Goal: Task Accomplishment & Management: Use online tool/utility

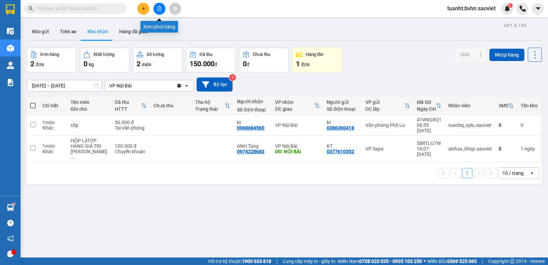
click at [159, 11] on button at bounding box center [159, 9] width 12 height 12
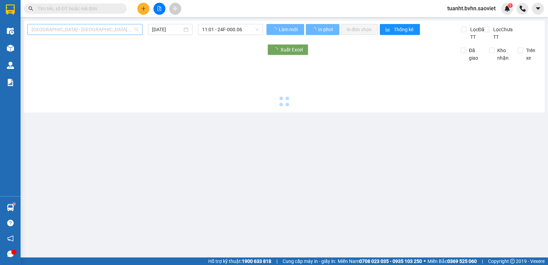
click at [104, 33] on span "[GEOGRAPHIC_DATA] - [GEOGRAPHIC_DATA] (Cabin)" at bounding box center [85, 29] width 107 height 10
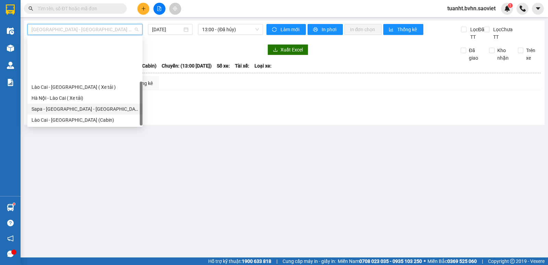
scroll to position [55, 0]
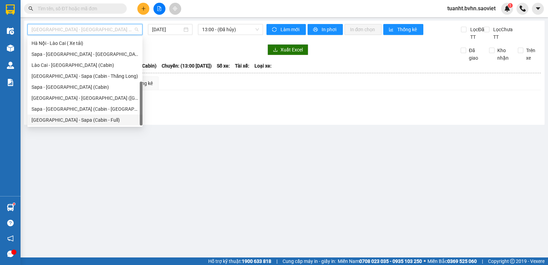
click at [97, 119] on div "[GEOGRAPHIC_DATA] - Sapa (Cabin - Full)" at bounding box center [85, 120] width 107 height 8
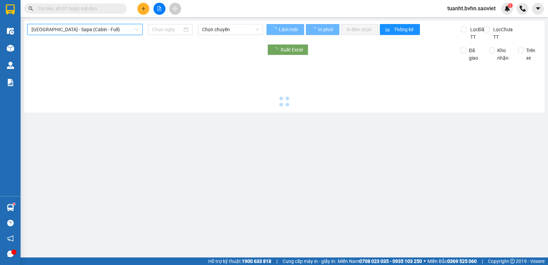
type input "[DATE]"
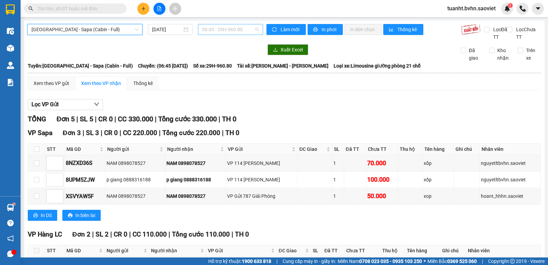
click at [242, 29] on span "06:45 - 29H-960.80" at bounding box center [230, 29] width 57 height 10
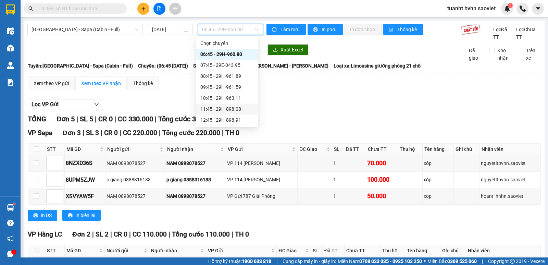
click at [230, 113] on div "11:45 - 29H-898.08" at bounding box center [227, 108] width 62 height 11
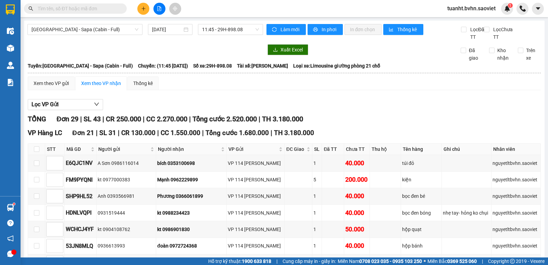
click at [331, 31] on span "In phơi" at bounding box center [330, 30] width 16 height 8
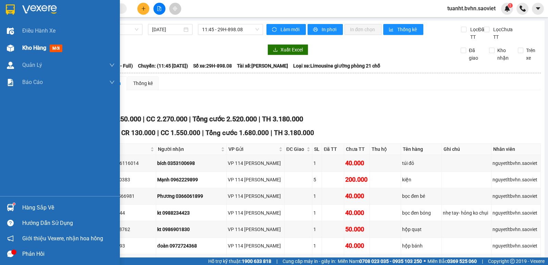
click at [9, 48] on img at bounding box center [10, 48] width 7 height 7
